Goal: Task Accomplishment & Management: Complete application form

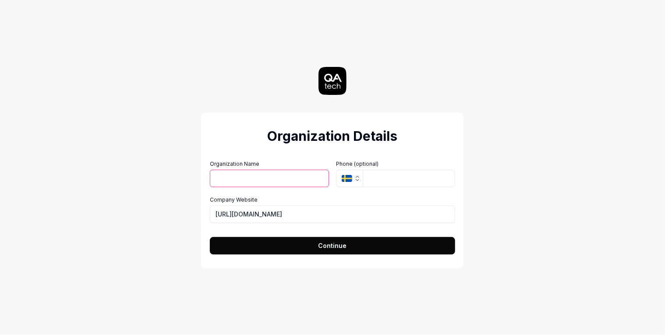
click at [279, 178] on input "Organization Name" at bounding box center [269, 179] width 119 height 18
click at [171, 182] on div "Organization Details Organization Name Organization Logo (Square minimum 256x25…" at bounding box center [332, 167] width 392 height 335
click at [227, 176] on input "Organization Name" at bounding box center [269, 179] width 119 height 18
click at [183, 148] on div "Organization Details Organization Name Organization Logo (Square minimum 256x25…" at bounding box center [332, 167] width 392 height 335
